Goal: Task Accomplishment & Management: Use online tool/utility

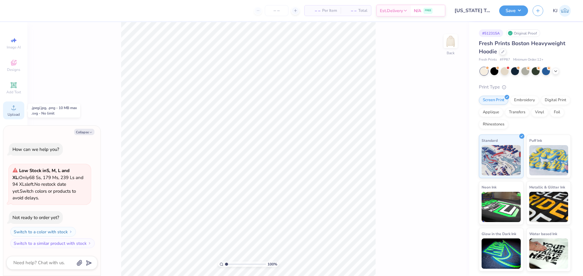
click at [20, 113] on div "Upload" at bounding box center [13, 111] width 21 height 18
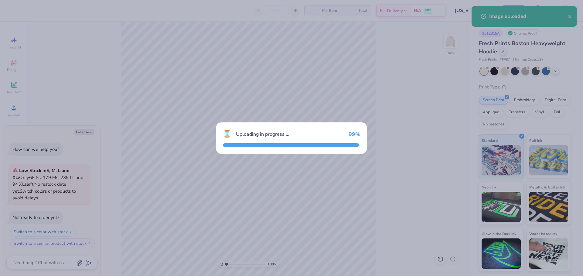
type textarea "x"
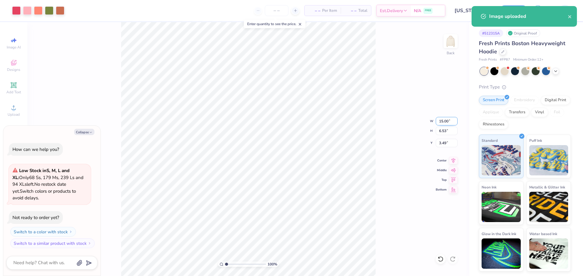
click at [444, 124] on input "15.00" at bounding box center [447, 121] width 22 height 8
type input "9"
type textarea "x"
type input "9.00"
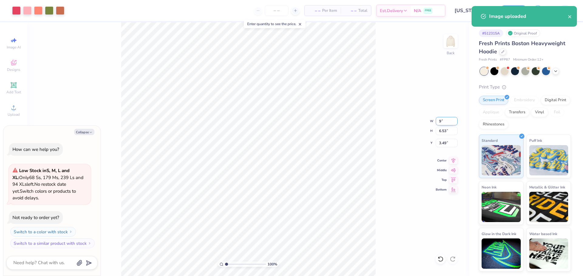
type input "3.92"
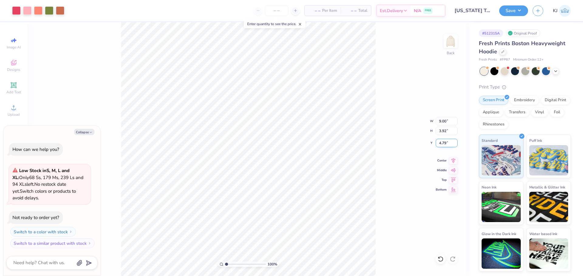
click at [446, 145] on input "4.79" at bounding box center [447, 143] width 22 height 8
click at [446, 144] on input "4.793" at bounding box center [447, 143] width 22 height 8
type input "3"
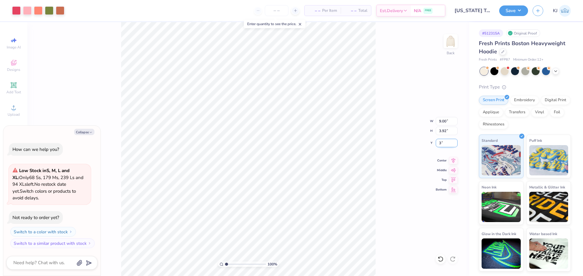
type textarea "x"
type input "3.00"
click at [452, 159] on icon at bounding box center [453, 159] width 4 height 5
type textarea "x"
type input "3.79619934512219"
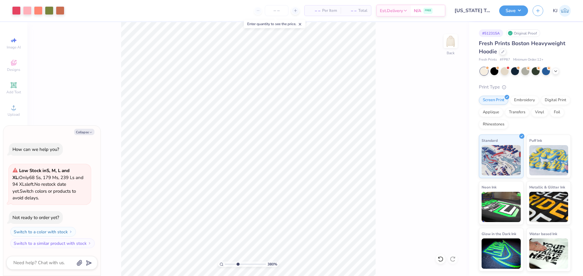
type textarea "x"
type input "3.79619934512219"
type textarea "x"
type input "1.70505975587608"
type textarea "x"
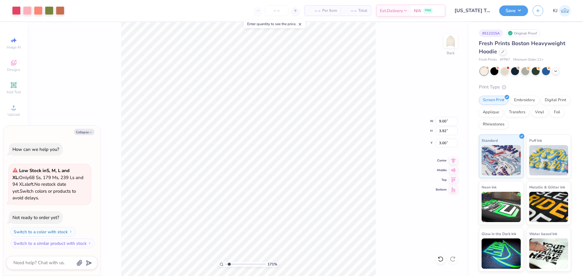
type input "1.70505975587608"
type textarea "x"
click at [11, 109] on icon at bounding box center [13, 107] width 7 height 7
type input "1.70505975587608"
type textarea "x"
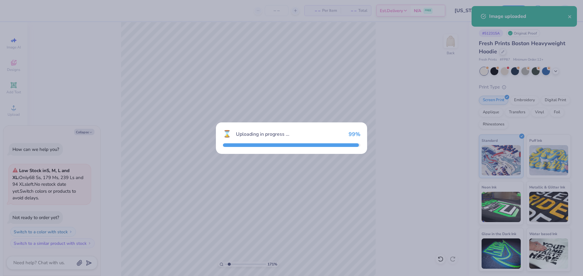
type input "1.70505975587608"
type textarea "x"
type input "1.70505975587608"
type textarea "x"
type input "1.70505975587608"
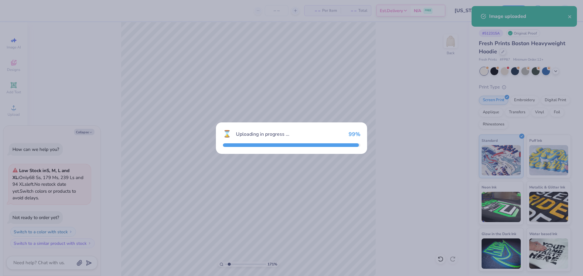
type textarea "x"
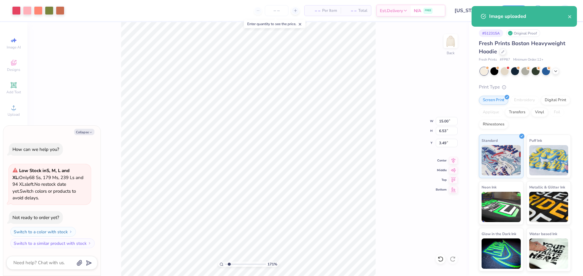
type input "1.70505975587608"
type textarea "x"
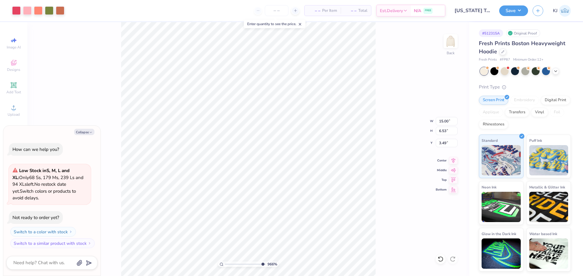
type input "10"
type textarea "x"
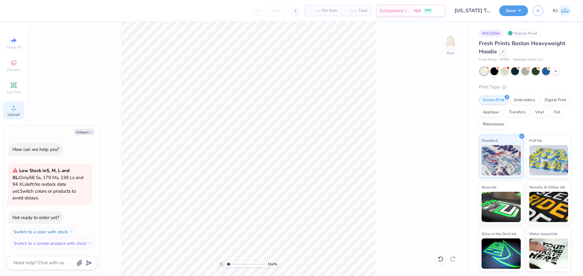
click at [14, 110] on circle at bounding box center [13, 109] width 3 height 3
type input "1.54493917639878"
type textarea "x"
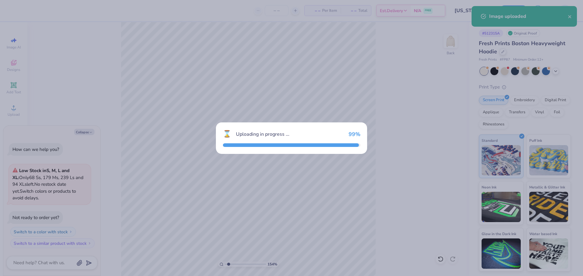
type input "1.54493917639878"
type textarea "x"
type input "1.54493917639878"
type textarea "x"
type input "1.54493917639878"
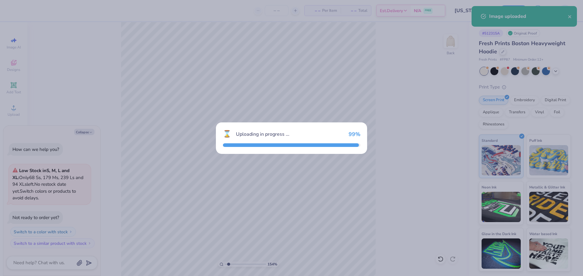
type textarea "x"
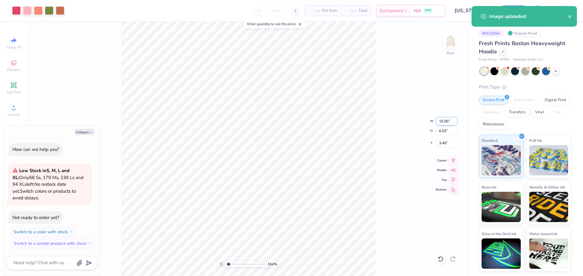
click at [443, 120] on input "15.00" at bounding box center [447, 121] width 22 height 8
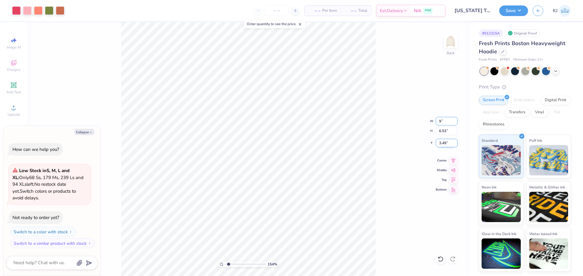
type input "9"
click at [441, 143] on input "3.49" at bounding box center [447, 143] width 22 height 8
type input "1.54493917639878"
type textarea "x"
type input "9.00"
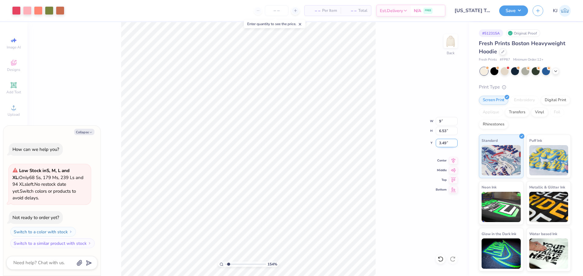
type input "3.92"
click at [441, 143] on input "4.79" at bounding box center [447, 143] width 22 height 8
type input "3"
type input "1.54493917639878"
type textarea "x"
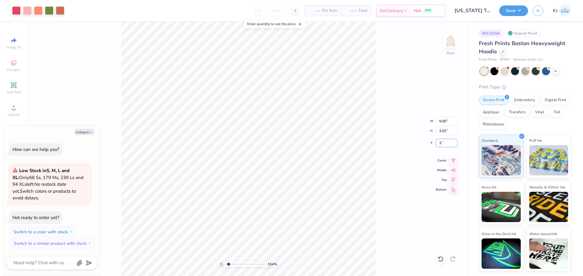
type input "3.00"
click at [408, 117] on div "154 % Back W 9.00 9.00 " H 3.92 3.92 " Y 3.00 3.00 " Center Middle Top Bottom" at bounding box center [248, 149] width 442 height 254
type input "1.54493917639878"
type textarea "x"
type input "1.54493917639878"
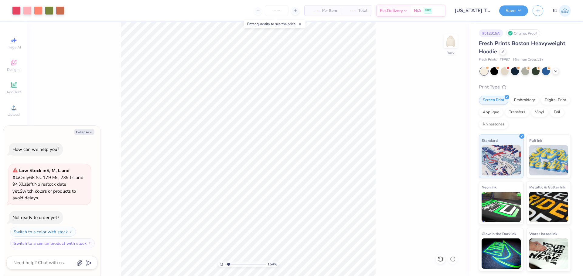
type textarea "x"
type input "1.54493917639878"
type textarea "x"
type input "1.54493917639878"
type textarea "x"
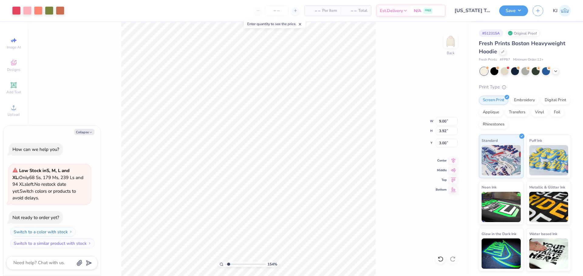
type input "1.54493917639878"
type textarea "x"
type input "1.54493917639878"
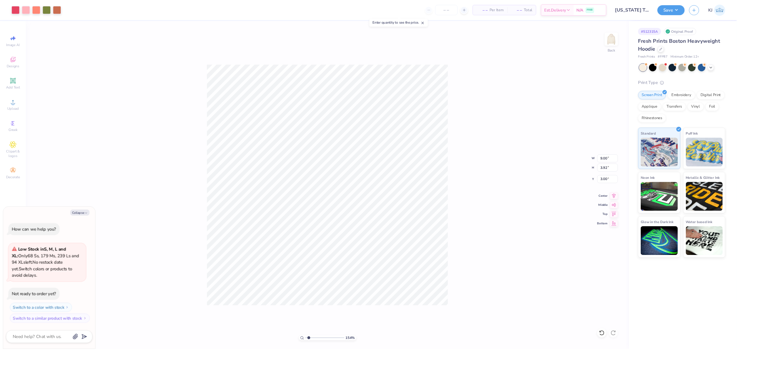
type textarea "x"
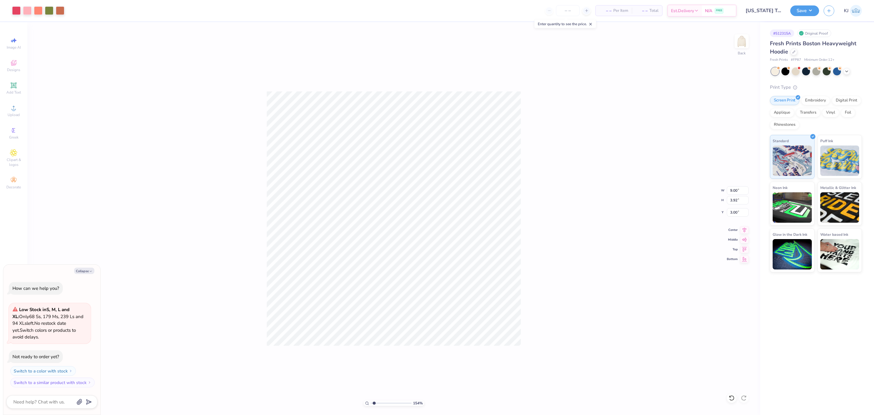
type input "1.54493917639878"
type textarea "x"
type input "1"
click at [582, 8] on button "Save" at bounding box center [804, 10] width 29 height 11
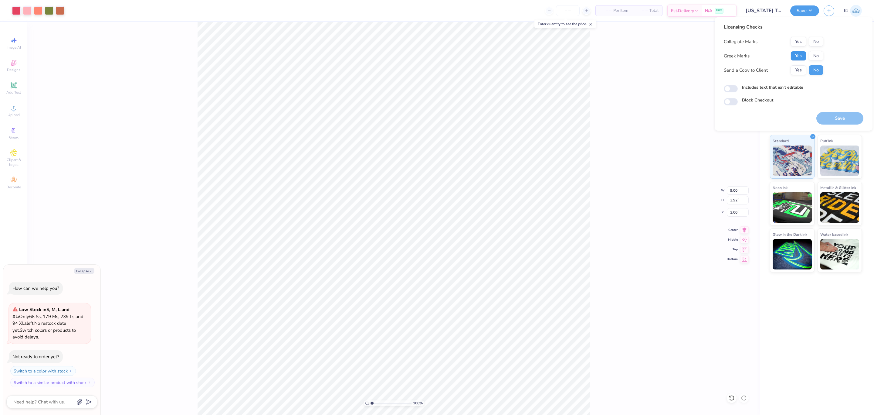
click at [582, 56] on button "Yes" at bounding box center [799, 56] width 16 height 10
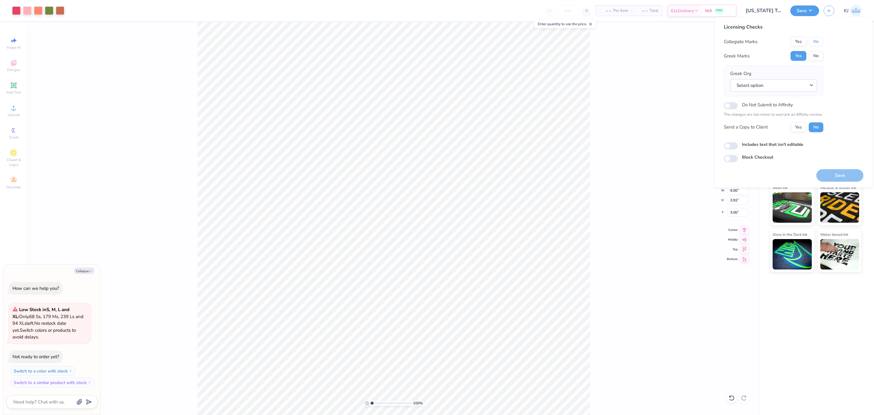
click at [582, 39] on button "No" at bounding box center [816, 42] width 15 height 10
type textarea "x"
click at [582, 86] on button "Select option" at bounding box center [773, 85] width 87 height 12
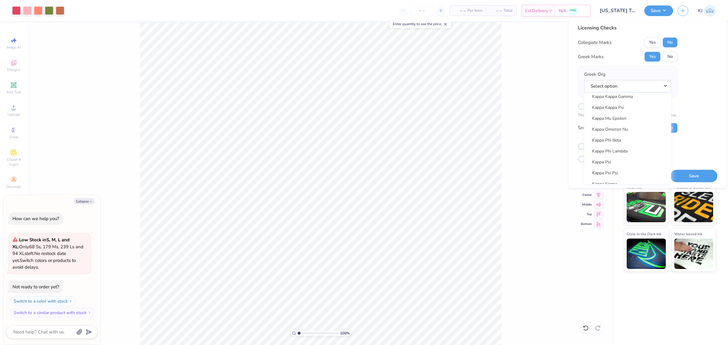
scroll to position [2225, 0]
click at [582, 146] on link "Kappa Kappa Gamma" at bounding box center [628, 147] width 82 height 10
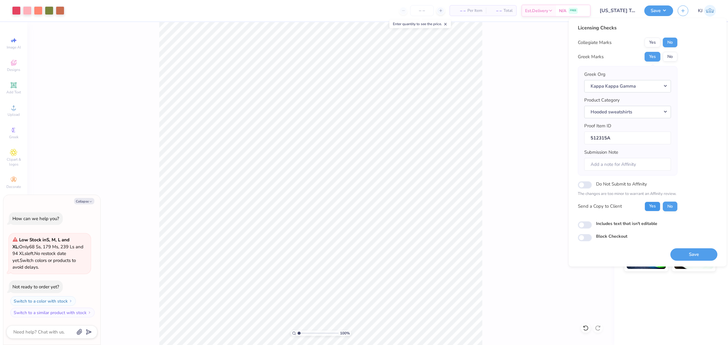
click at [582, 204] on button "Yes" at bounding box center [653, 207] width 16 height 10
click at [582, 256] on button "Save" at bounding box center [694, 255] width 47 height 12
type textarea "x"
